Goal: Transaction & Acquisition: Purchase product/service

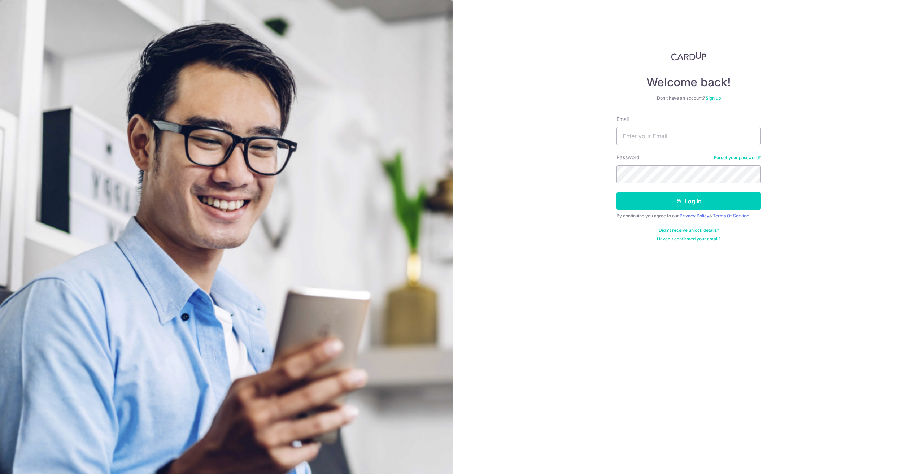
type input "debora.guzzi@gmail.com"
click at [688, 200] on button "Log in" at bounding box center [688, 201] width 144 height 18
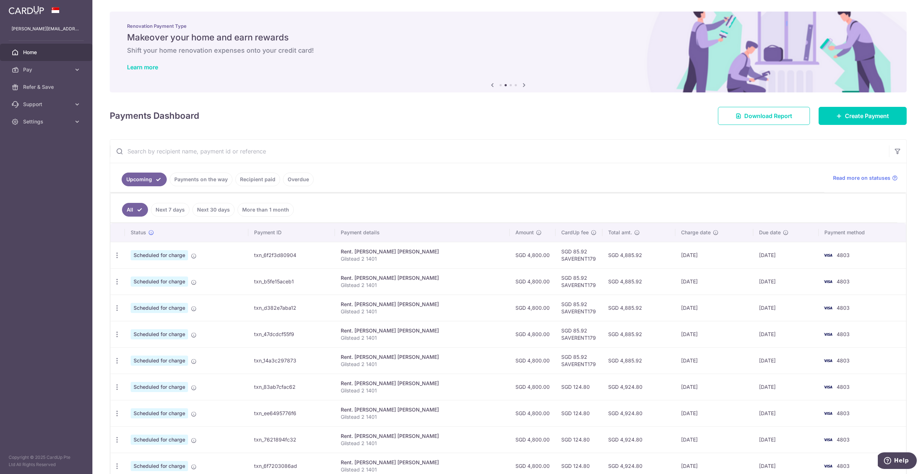
click at [193, 182] on link "Payments on the way" at bounding box center [201, 179] width 63 height 14
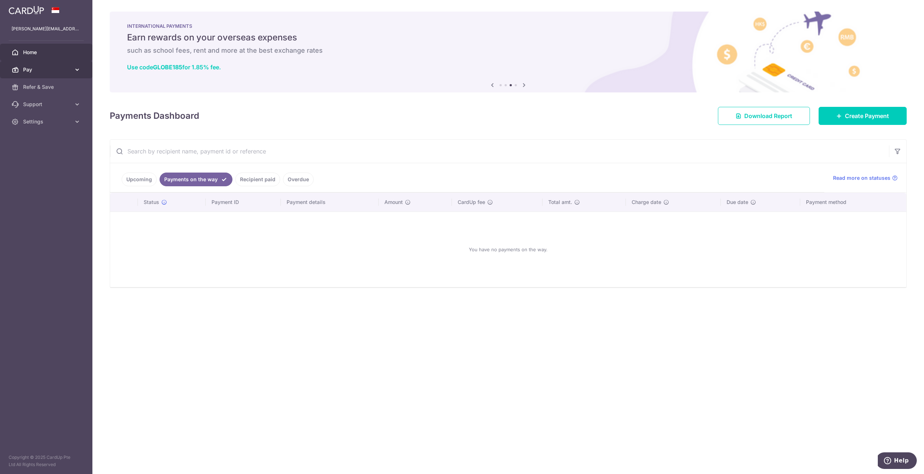
click at [55, 73] on span "Pay" at bounding box center [47, 69] width 48 height 7
click at [47, 106] on span "Recipients" at bounding box center [47, 104] width 48 height 7
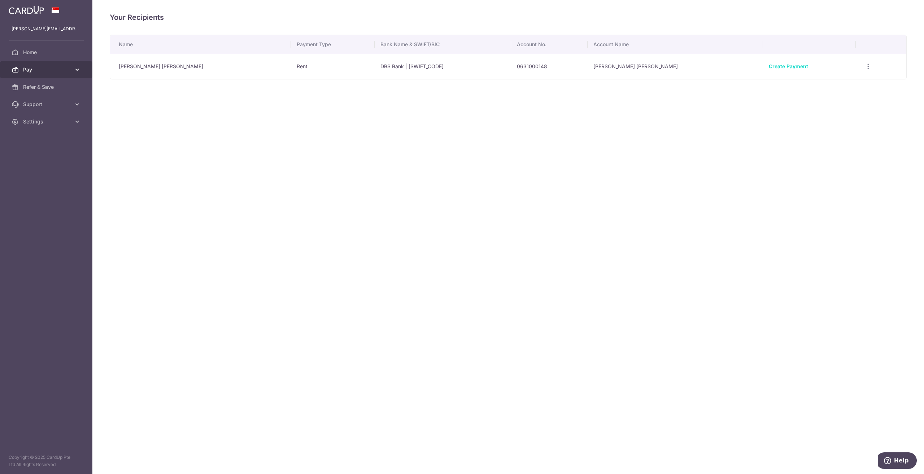
click at [36, 68] on span "Pay" at bounding box center [47, 69] width 48 height 7
click at [35, 87] on span "Payments" at bounding box center [47, 86] width 48 height 7
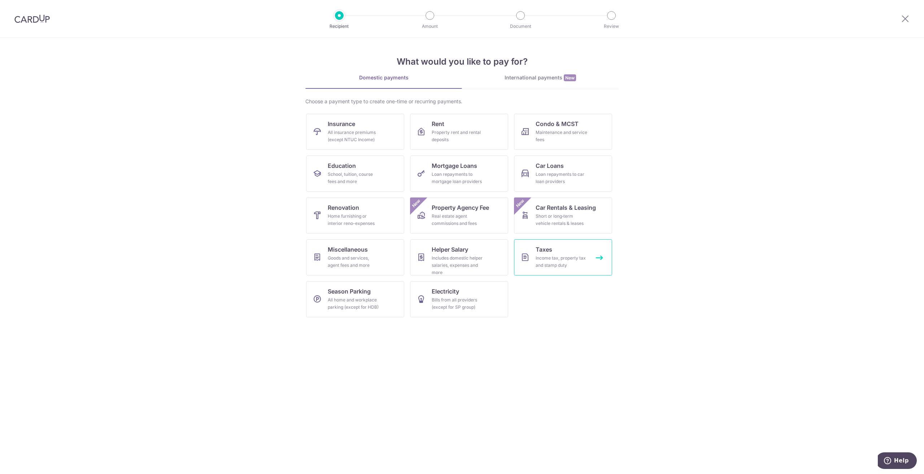
click at [559, 259] on div "Income tax, property tax and stamp duty" at bounding box center [561, 261] width 52 height 14
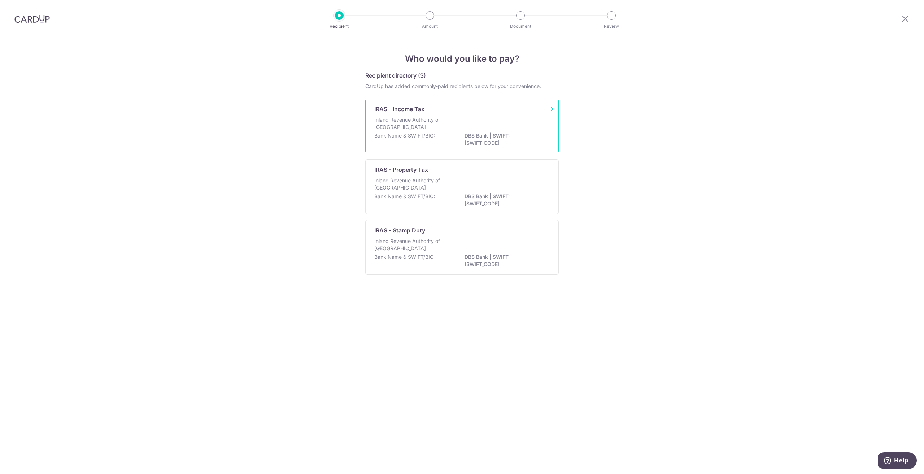
click at [523, 116] on div "IRAS - Income Tax Inland Revenue Authority of Singapore Bank Name & SWIFT/BIC: …" at bounding box center [461, 126] width 193 height 55
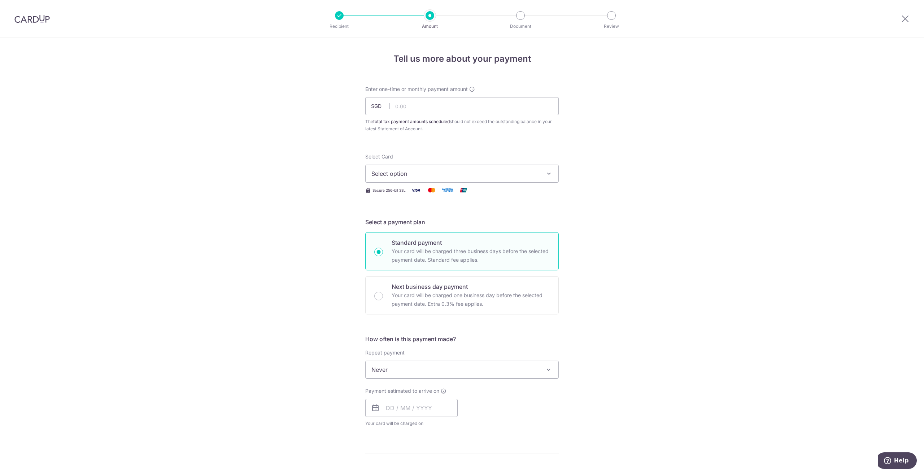
click at [404, 174] on span "Select option" at bounding box center [455, 173] width 168 height 9
click at [271, 153] on div "Tell us more about your payment Enter one-time or monthly payment amount SGD Th…" at bounding box center [462, 373] width 924 height 670
click at [405, 173] on span "Select option" at bounding box center [455, 173] width 168 height 9
click at [395, 223] on span "**** 4803" at bounding box center [403, 225] width 28 height 9
click at [414, 108] on input "text" at bounding box center [461, 106] width 193 height 18
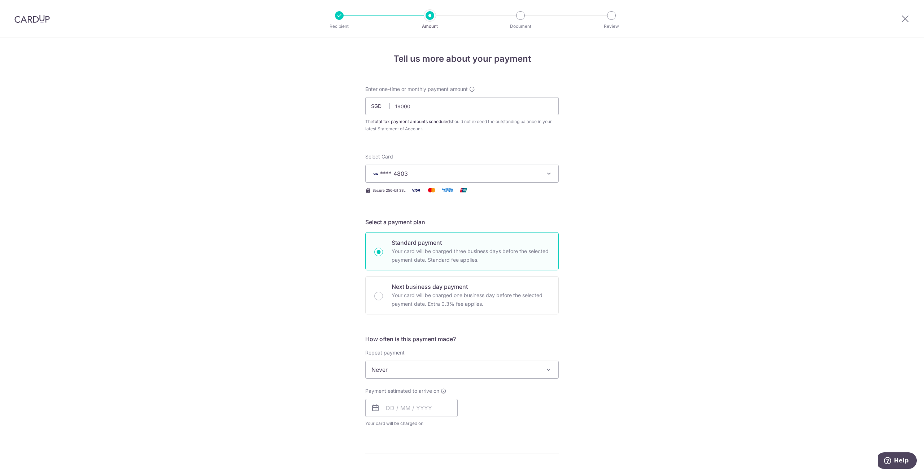
click at [276, 116] on div "Tell us more about your payment Enter one-time or monthly payment amount SGD 19…" at bounding box center [462, 373] width 924 height 670
type input "19,000.00"
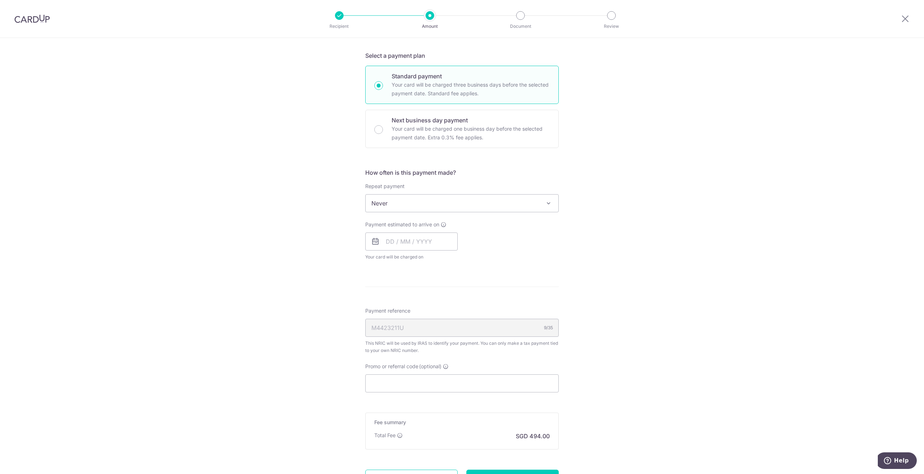
scroll to position [234, 0]
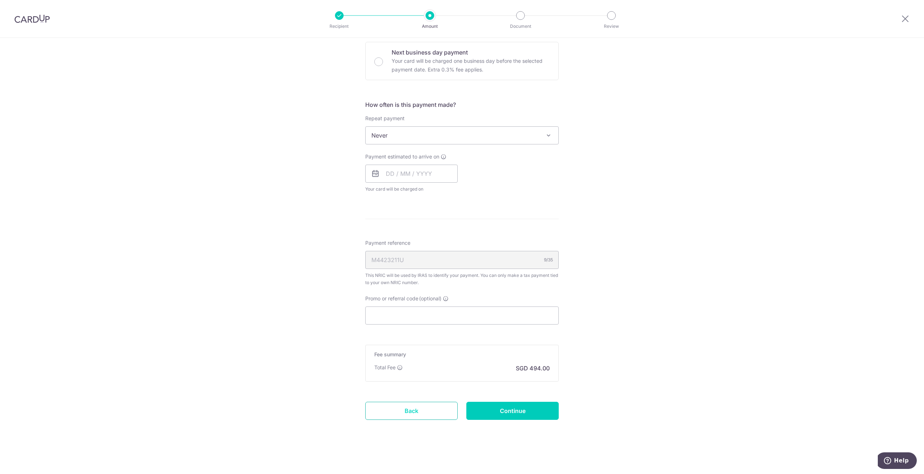
click at [390, 408] on link "Back" at bounding box center [411, 411] width 92 height 18
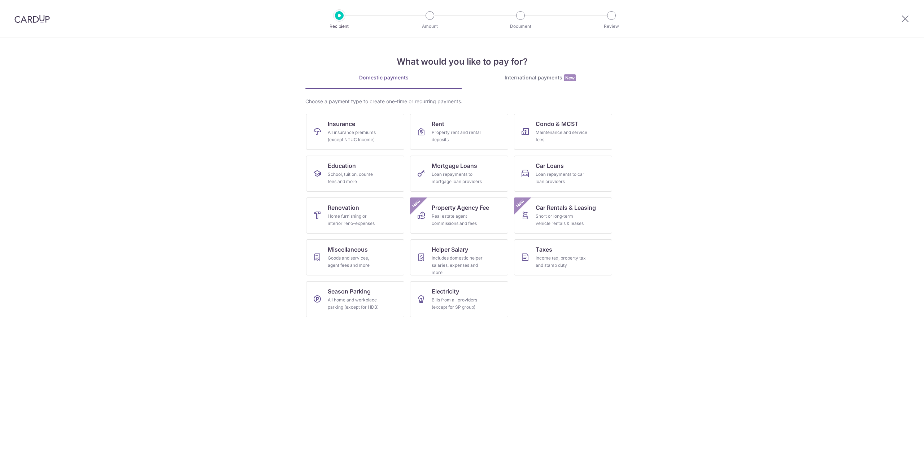
click at [30, 18] on img at bounding box center [31, 18] width 35 height 9
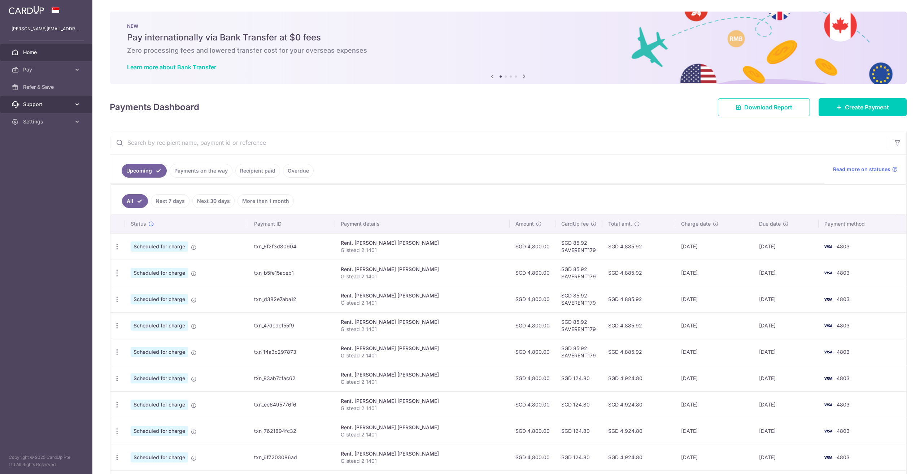
click at [52, 105] on span "Support" at bounding box center [47, 104] width 48 height 7
click at [55, 122] on span "FAQ" at bounding box center [47, 121] width 48 height 7
click at [34, 136] on span "Contact Us" at bounding box center [47, 138] width 48 height 7
click at [40, 163] on span "Settings" at bounding box center [47, 165] width 48 height 7
click at [45, 181] on span "Account" at bounding box center [47, 182] width 48 height 7
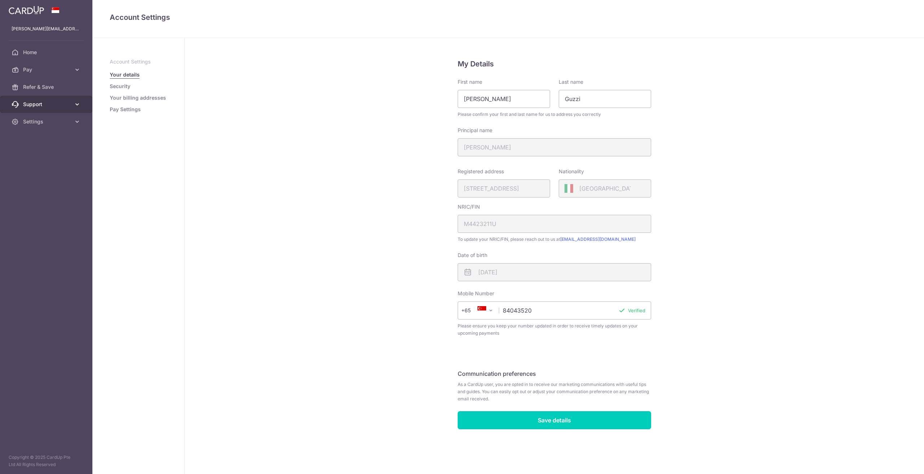
click at [43, 104] on span "Support" at bounding box center [47, 104] width 48 height 7
click at [39, 137] on span "Contact Us" at bounding box center [47, 138] width 48 height 7
click at [44, 58] on link "Home" at bounding box center [46, 52] width 92 height 17
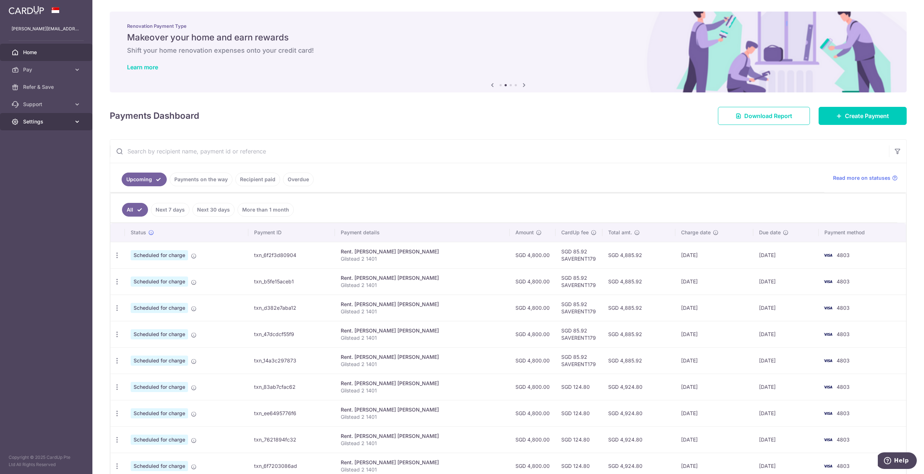
click at [33, 120] on span "Settings" at bounding box center [47, 121] width 48 height 7
click at [34, 154] on span "Logout" at bounding box center [47, 156] width 48 height 7
